Goal: Obtain resource: Obtain resource

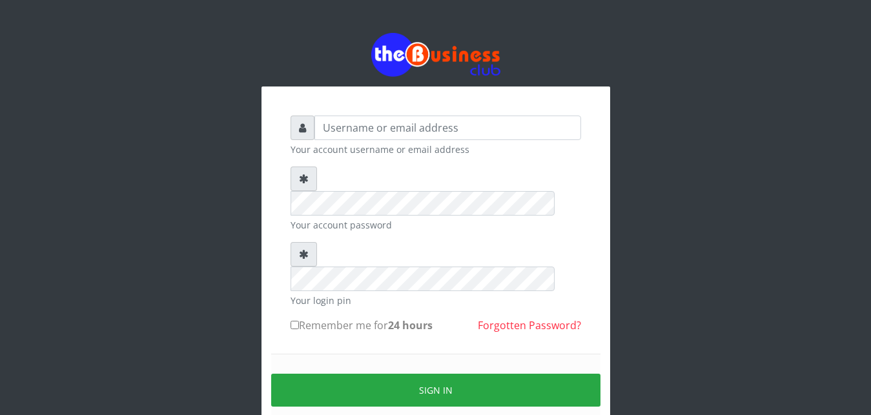
scroll to position [49, 0]
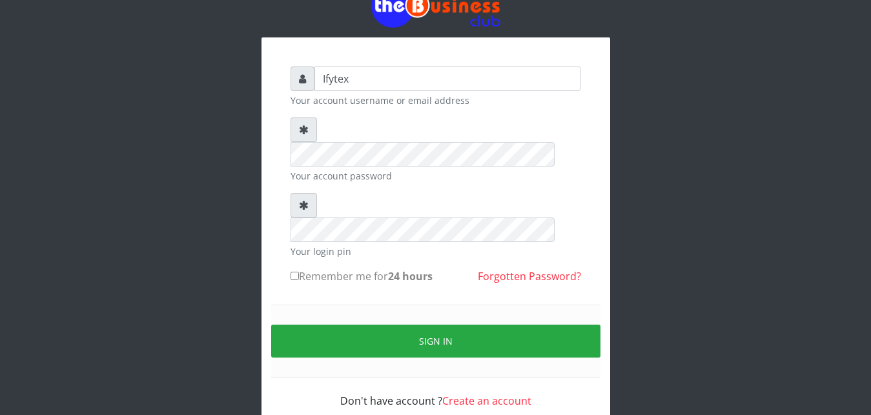
type input "Ifytex"
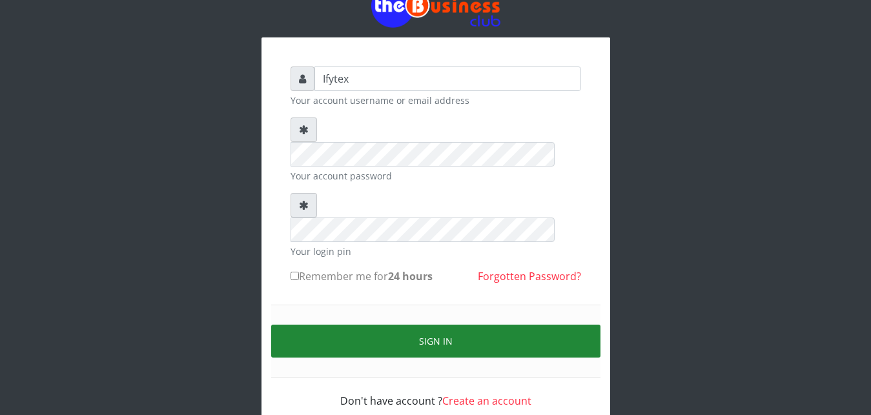
click at [374, 325] on button "Sign in" at bounding box center [435, 341] width 329 height 33
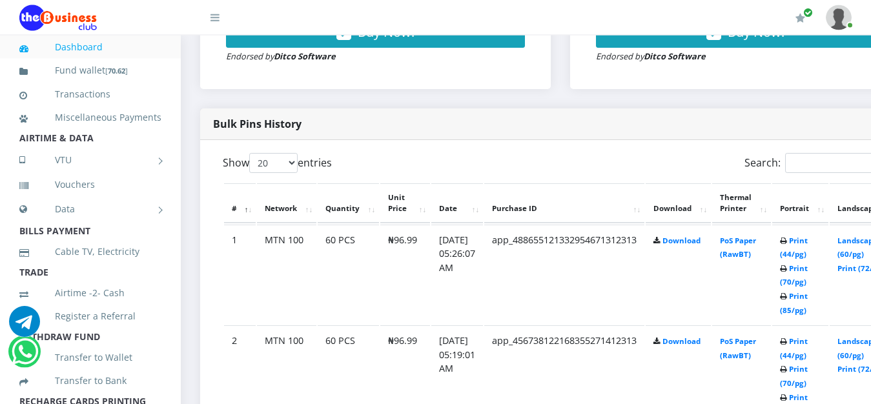
scroll to position [593, 0]
click at [863, 263] on link "Print (72/pg)" at bounding box center [860, 268] width 47 height 10
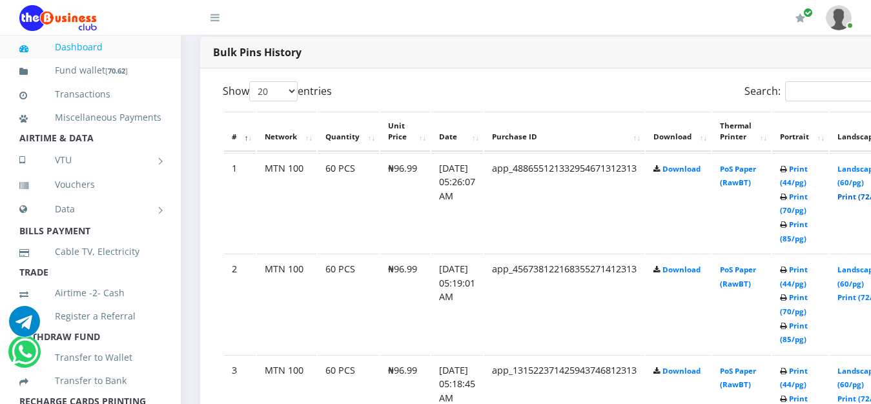
scroll to position [691, 0]
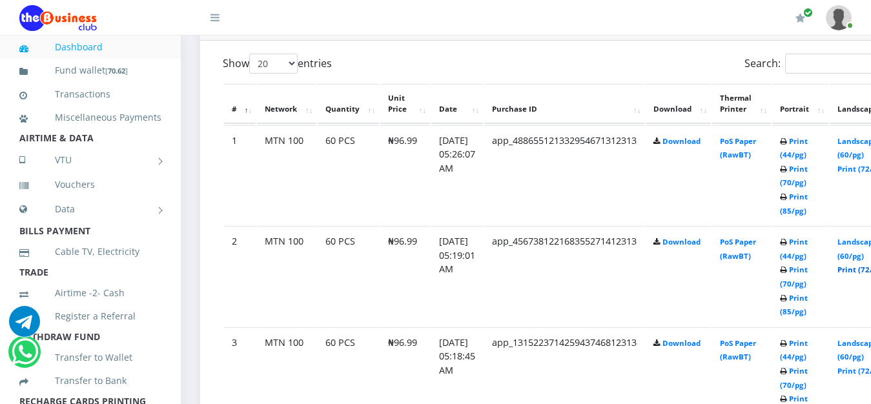
click at [864, 265] on link "Print (72/pg)" at bounding box center [860, 270] width 47 height 10
click at [862, 366] on link "Print (72/pg)" at bounding box center [860, 371] width 47 height 10
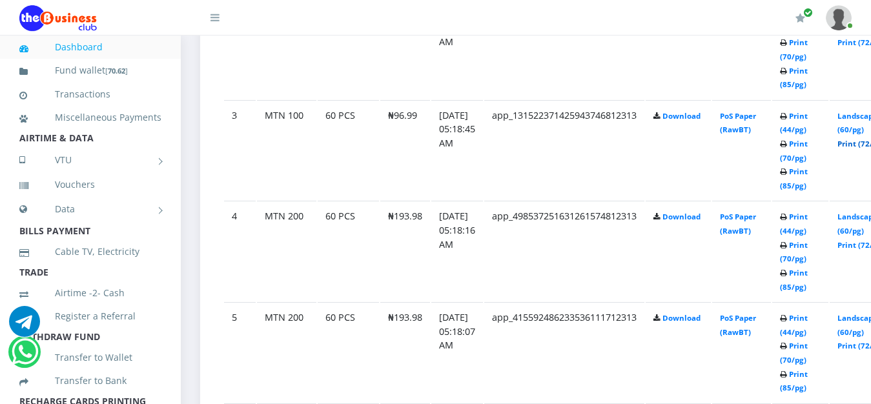
scroll to position [922, 0]
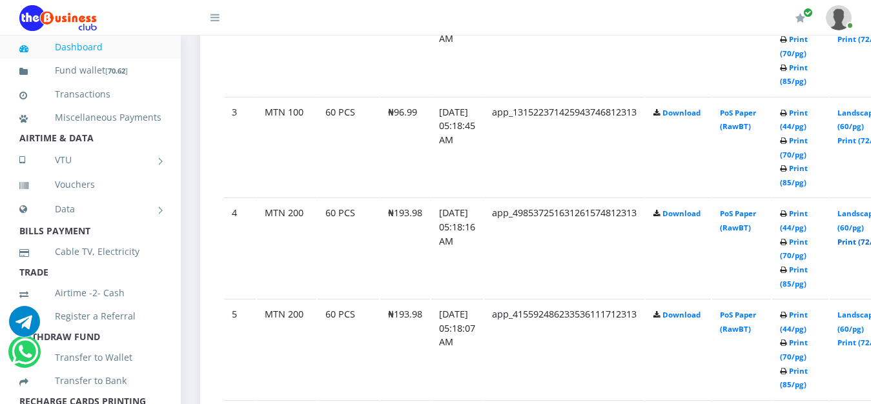
click at [865, 237] on link "Print (72/pg)" at bounding box center [860, 242] width 47 height 10
click at [862, 338] on link "Print (72/pg)" at bounding box center [860, 343] width 47 height 10
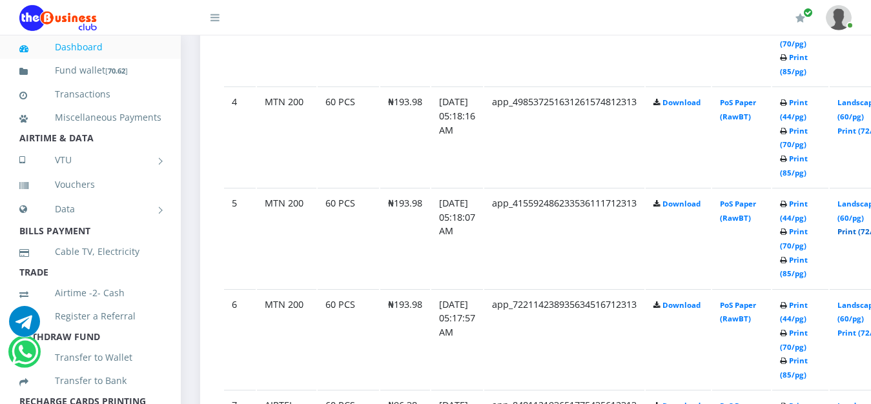
scroll to position [1054, 0]
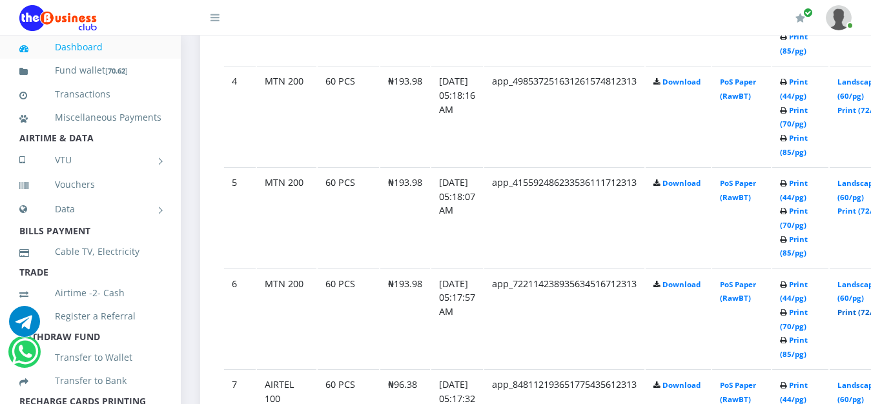
click at [865, 307] on link "Print (72/pg)" at bounding box center [860, 312] width 47 height 10
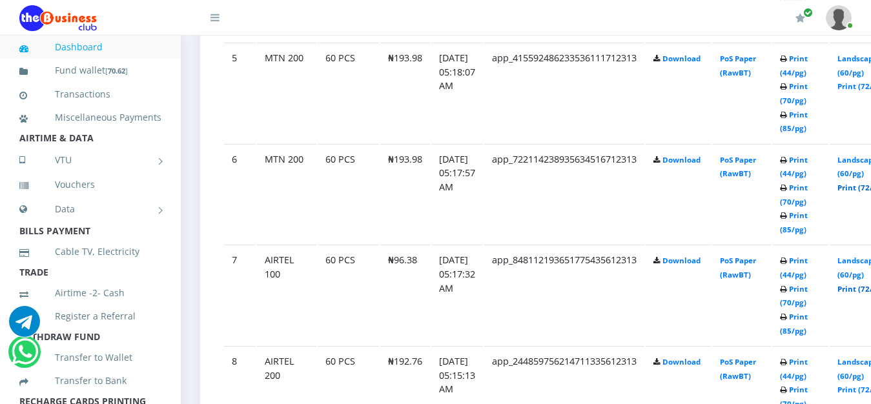
scroll to position [1185, 0]
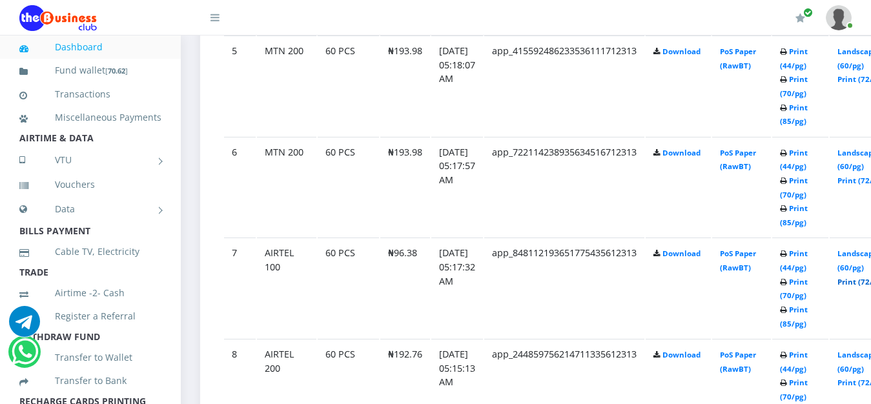
click at [862, 277] on link "Print (72/pg)" at bounding box center [860, 282] width 47 height 10
click at [863, 378] on link "Print (72/pg)" at bounding box center [860, 383] width 47 height 10
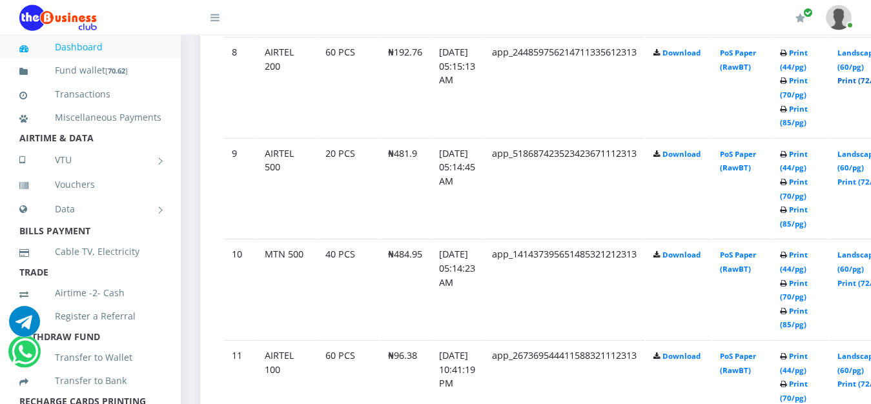
scroll to position [1514, 0]
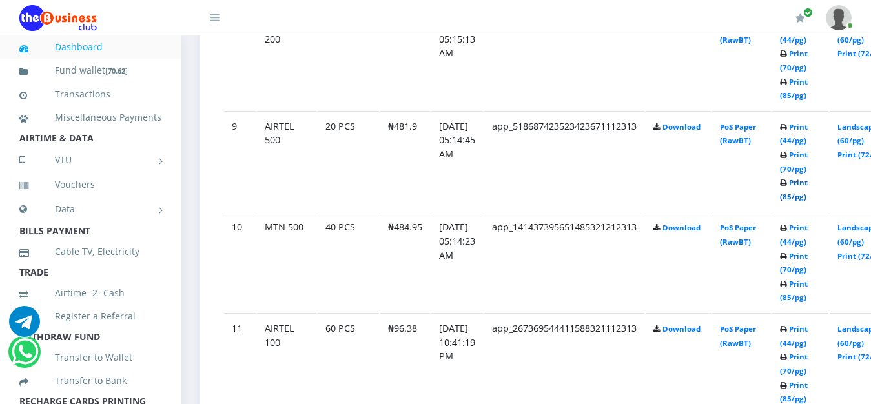
click at [808, 178] on link "Print (85/pg)" at bounding box center [794, 190] width 28 height 24
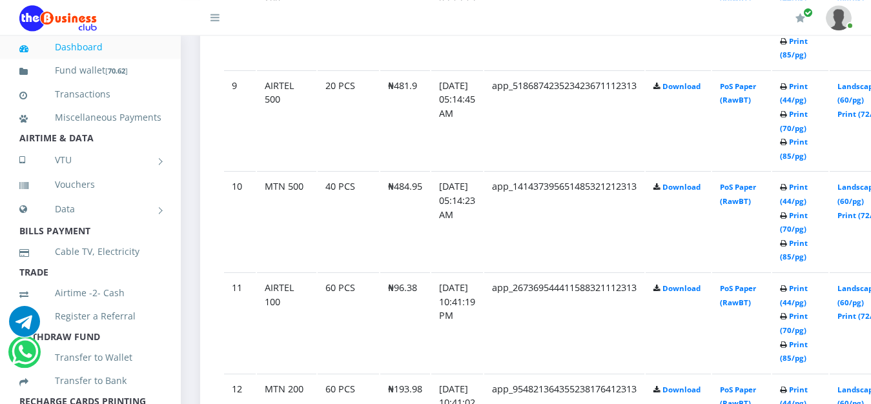
scroll to position [1547, 0]
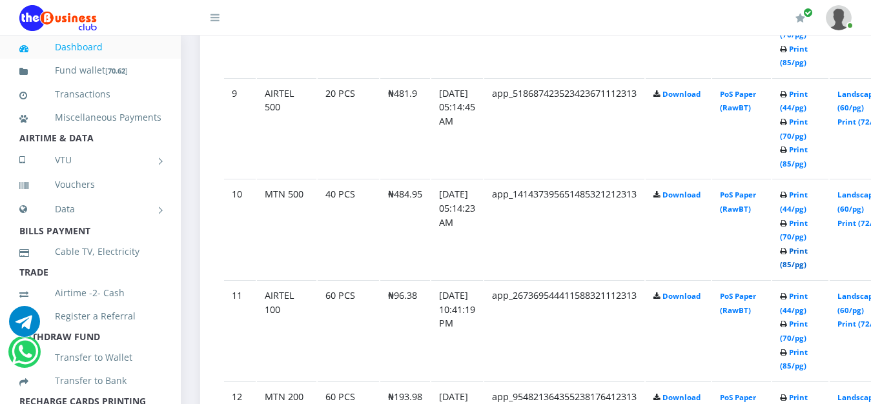
click at [808, 246] on link "Print (85/pg)" at bounding box center [794, 258] width 28 height 24
